Goal: Task Accomplishment & Management: Manage account settings

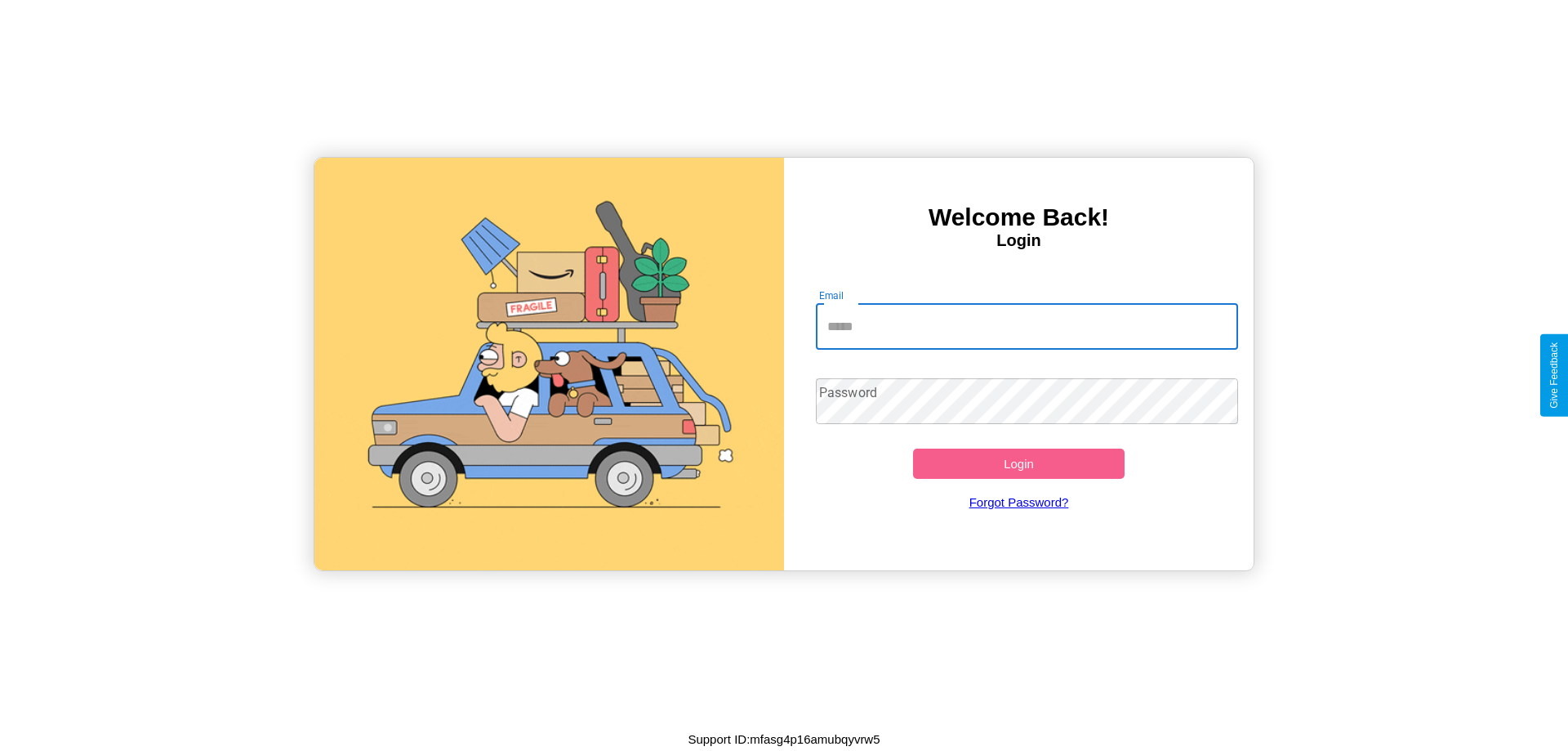
click at [1026, 326] on input "Email" at bounding box center [1026, 327] width 423 height 46
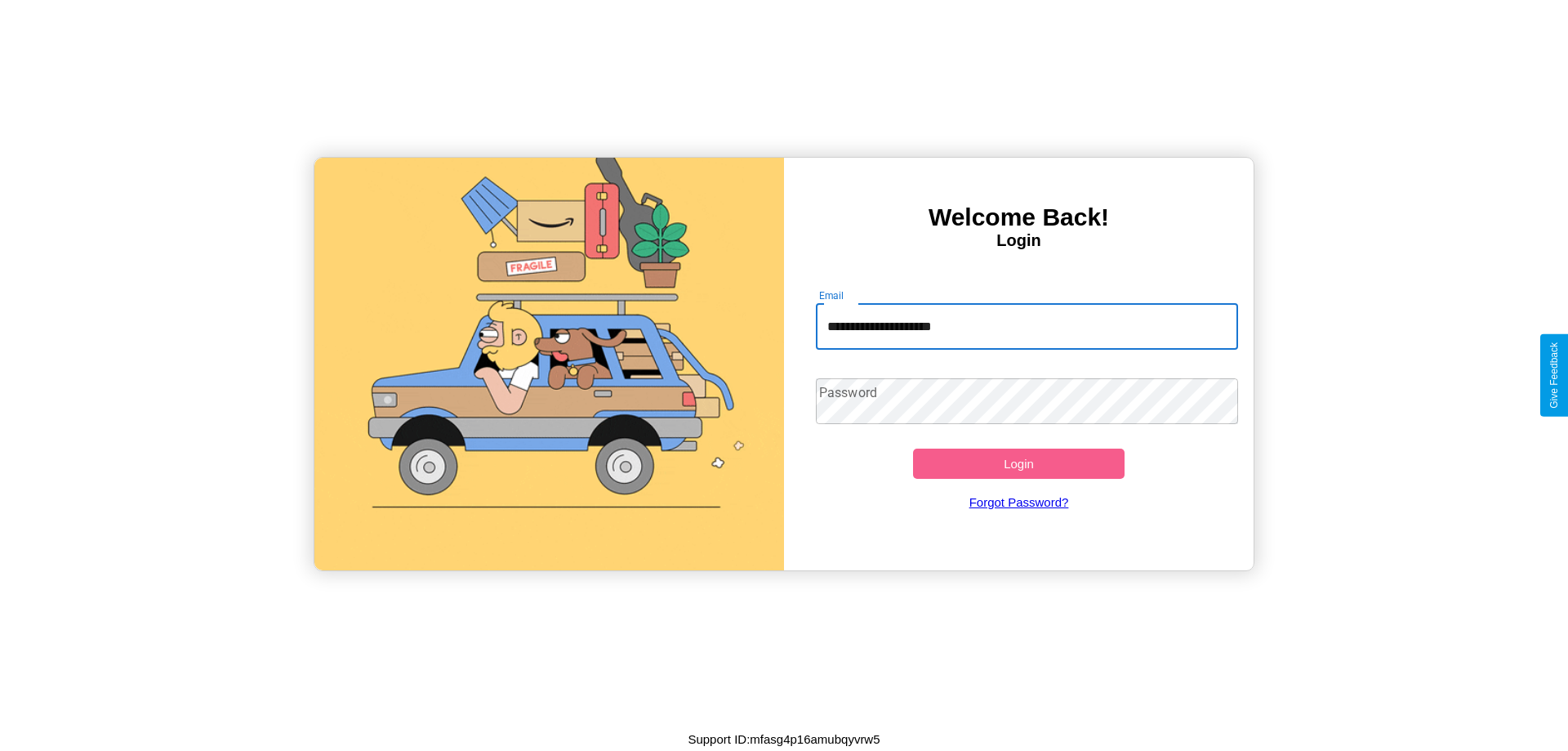
type input "**********"
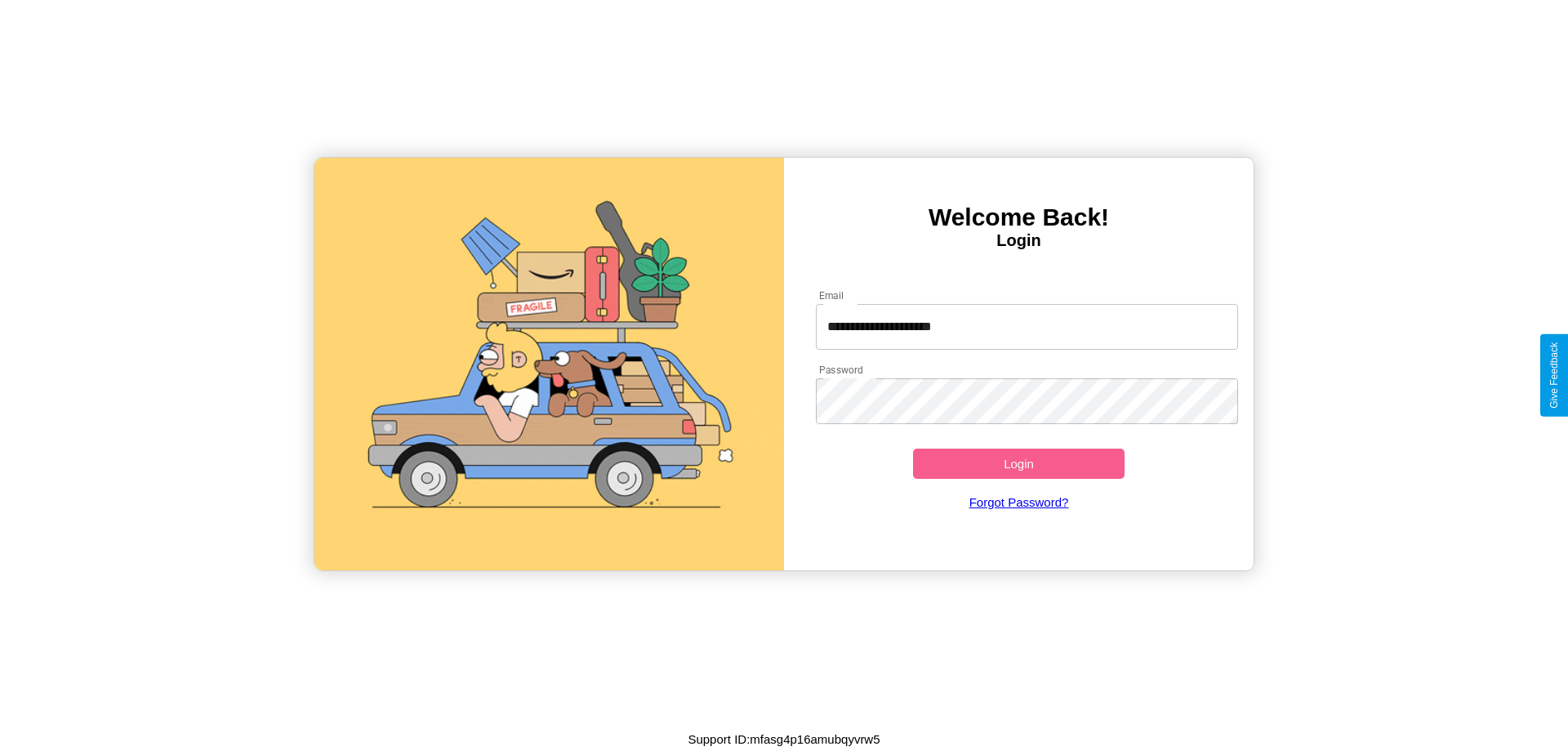
click at [1018, 463] on button "Login" at bounding box center [1019, 464] width 212 height 30
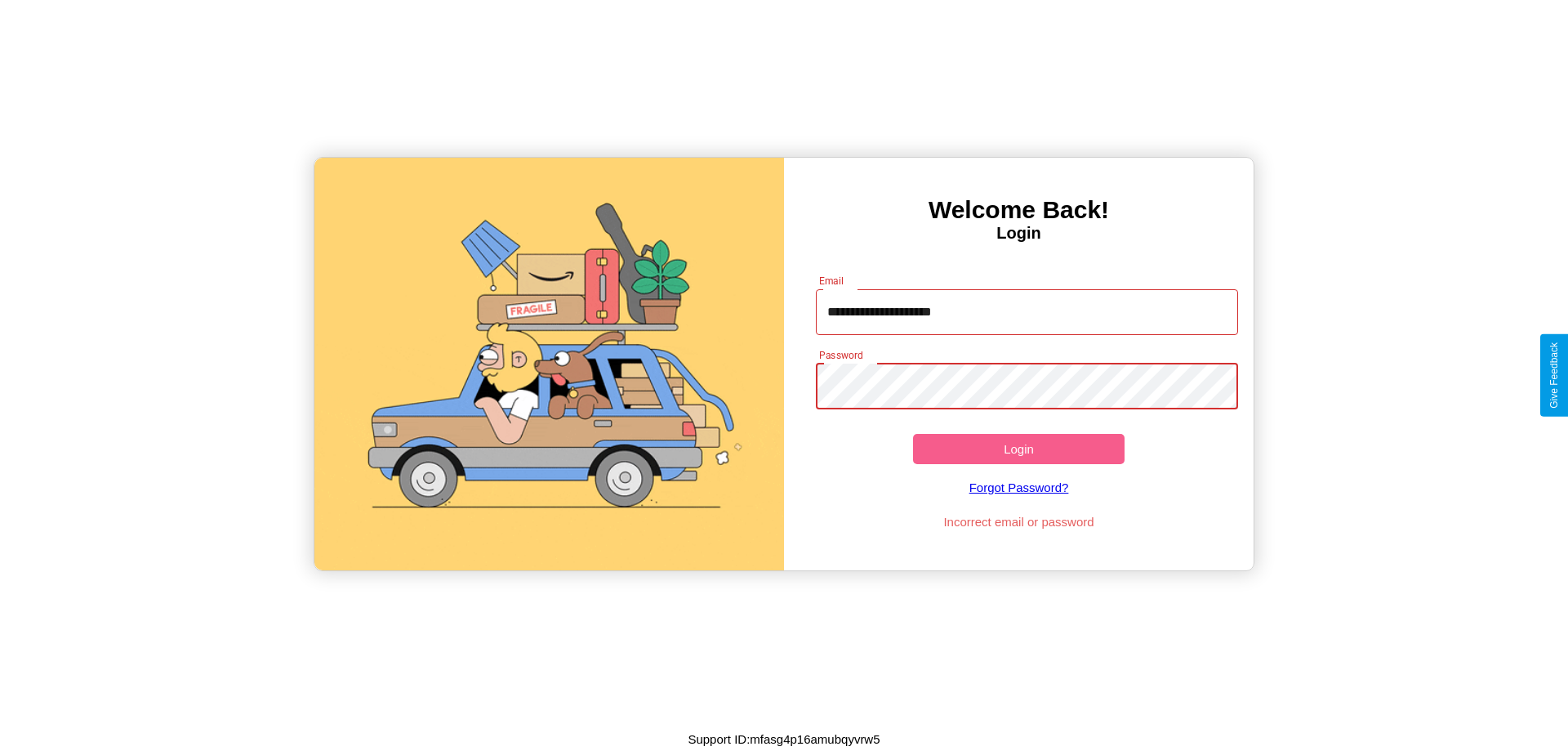
click at [1018, 449] on button "Login" at bounding box center [1019, 449] width 212 height 30
